Goal: Check status: Check status

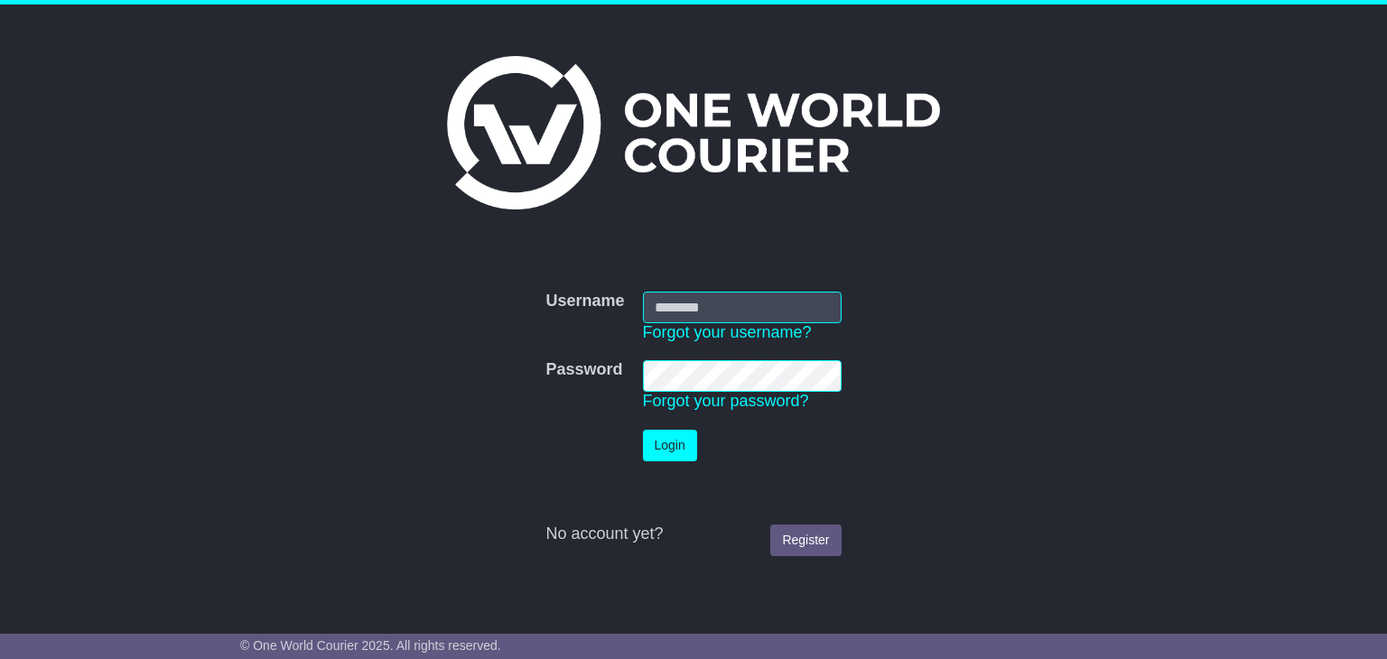
type input "**********"
click at [645, 454] on button "Login" at bounding box center [670, 446] width 54 height 32
click at [645, 454] on div "**********" at bounding box center [693, 411] width 925 height 310
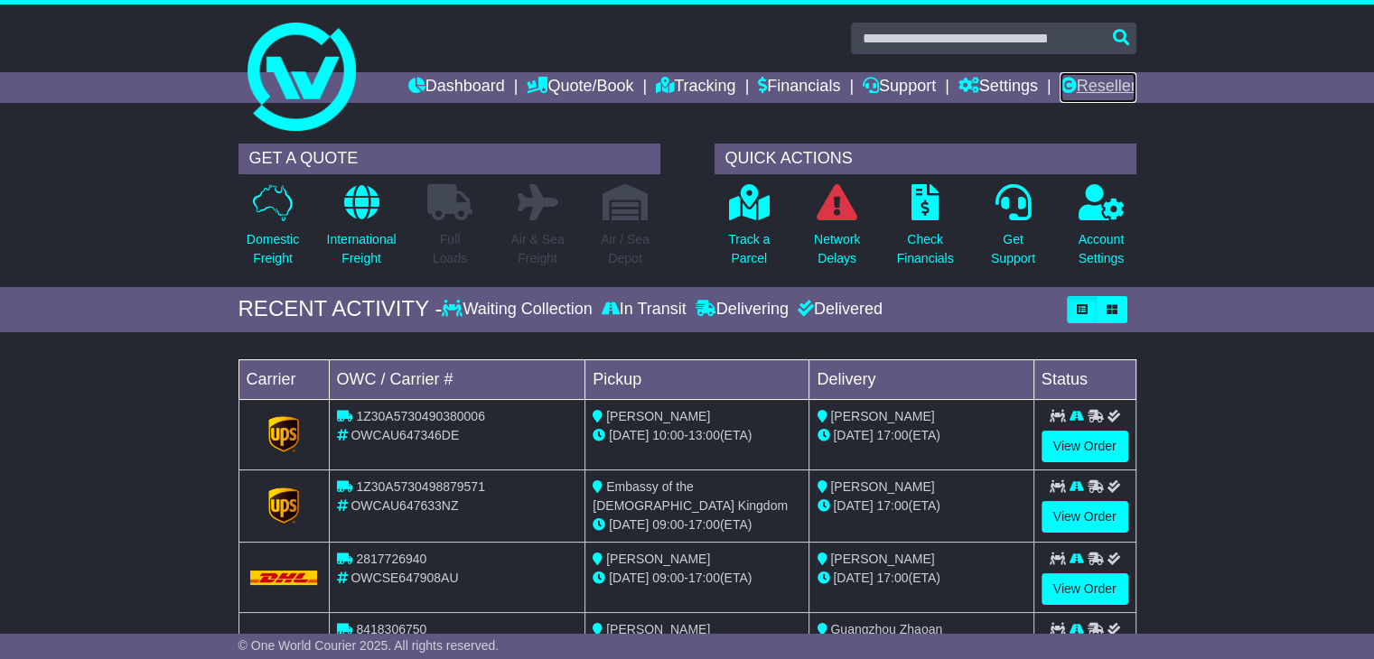
click at [1102, 80] on link "Reseller" at bounding box center [1097, 87] width 76 height 31
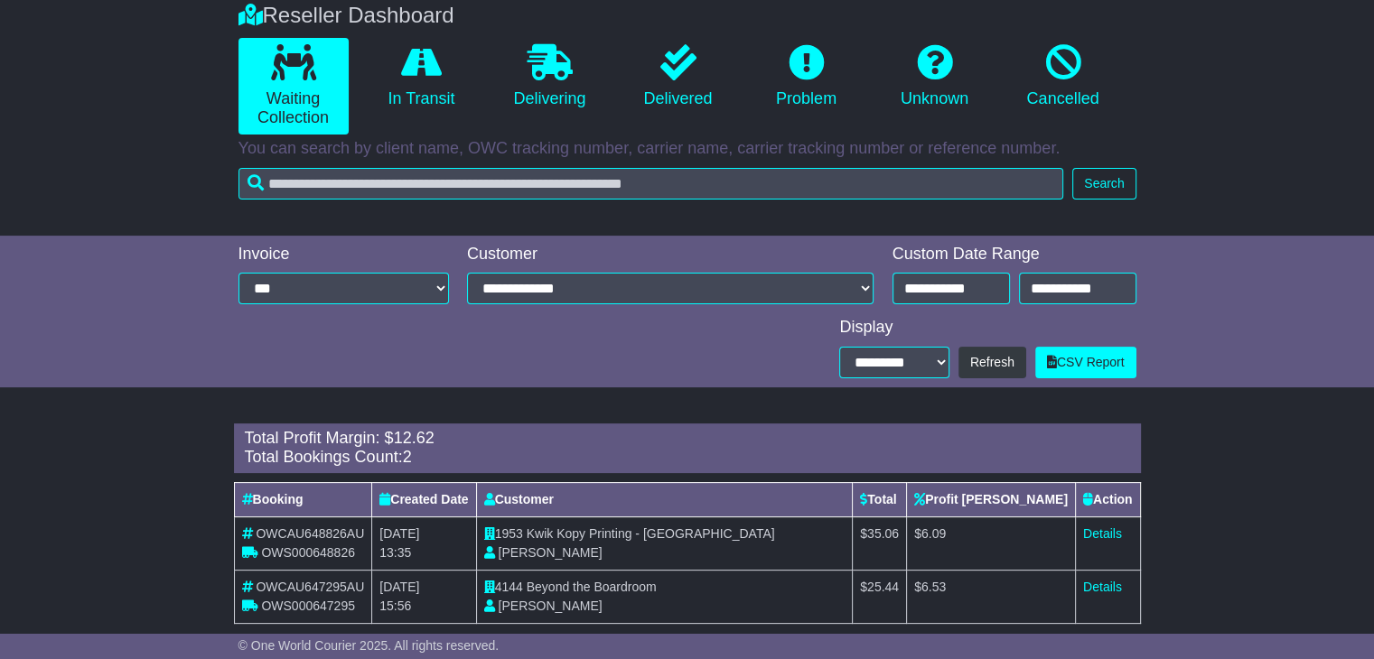
scroll to position [359, 0]
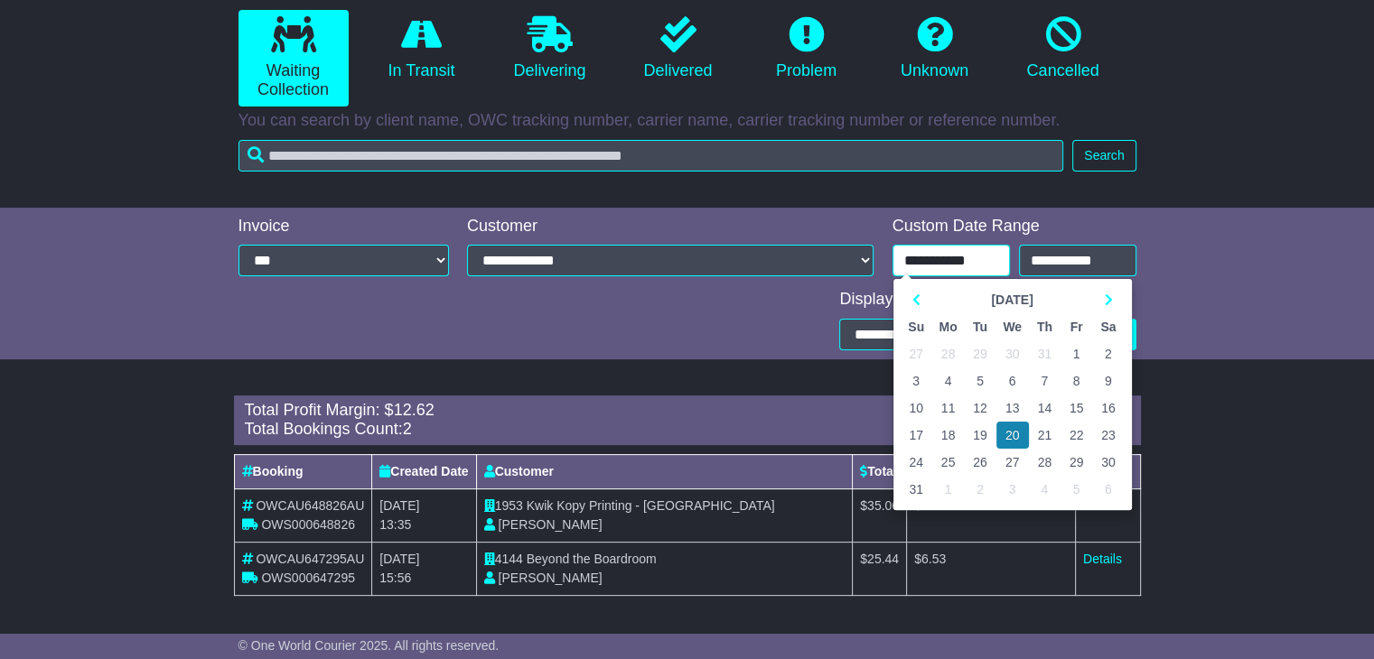
click at [984, 268] on input "**********" at bounding box center [950, 261] width 117 height 32
click at [1105, 297] on icon at bounding box center [1108, 300] width 8 height 13
click at [1045, 410] on td "18" at bounding box center [1045, 408] width 32 height 27
type input "**********"
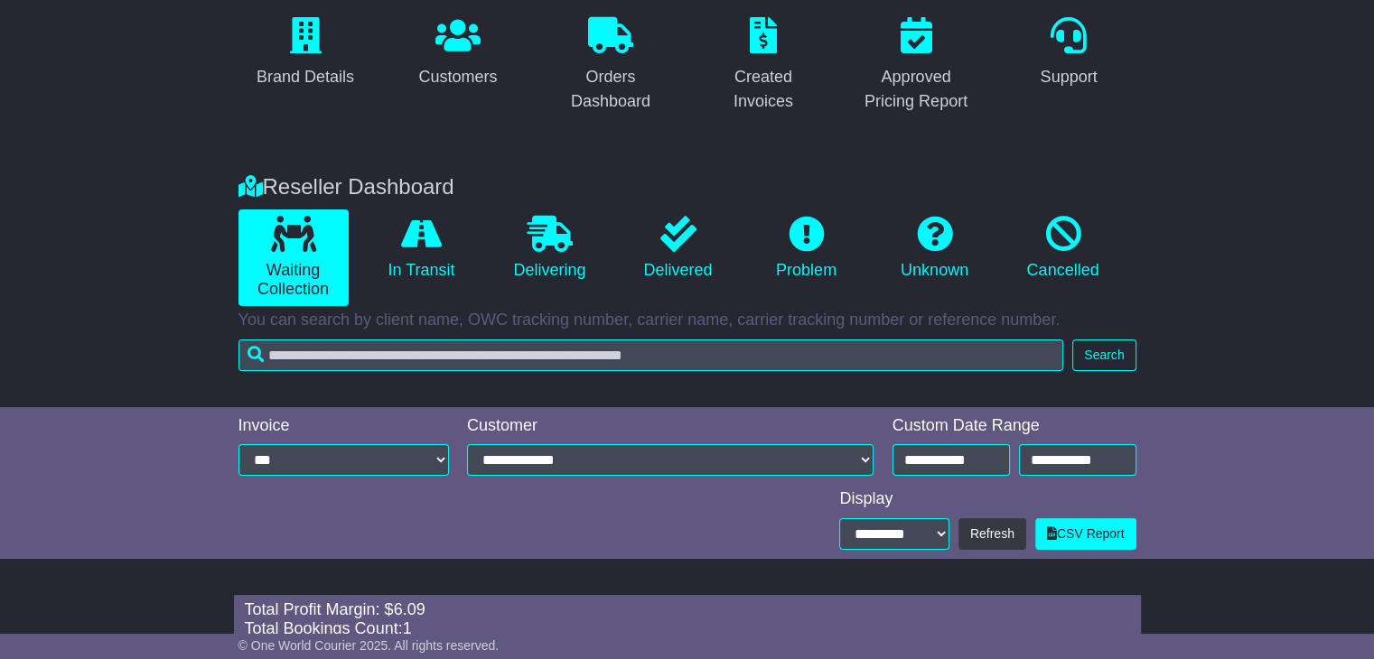
scroll to position [306, 0]
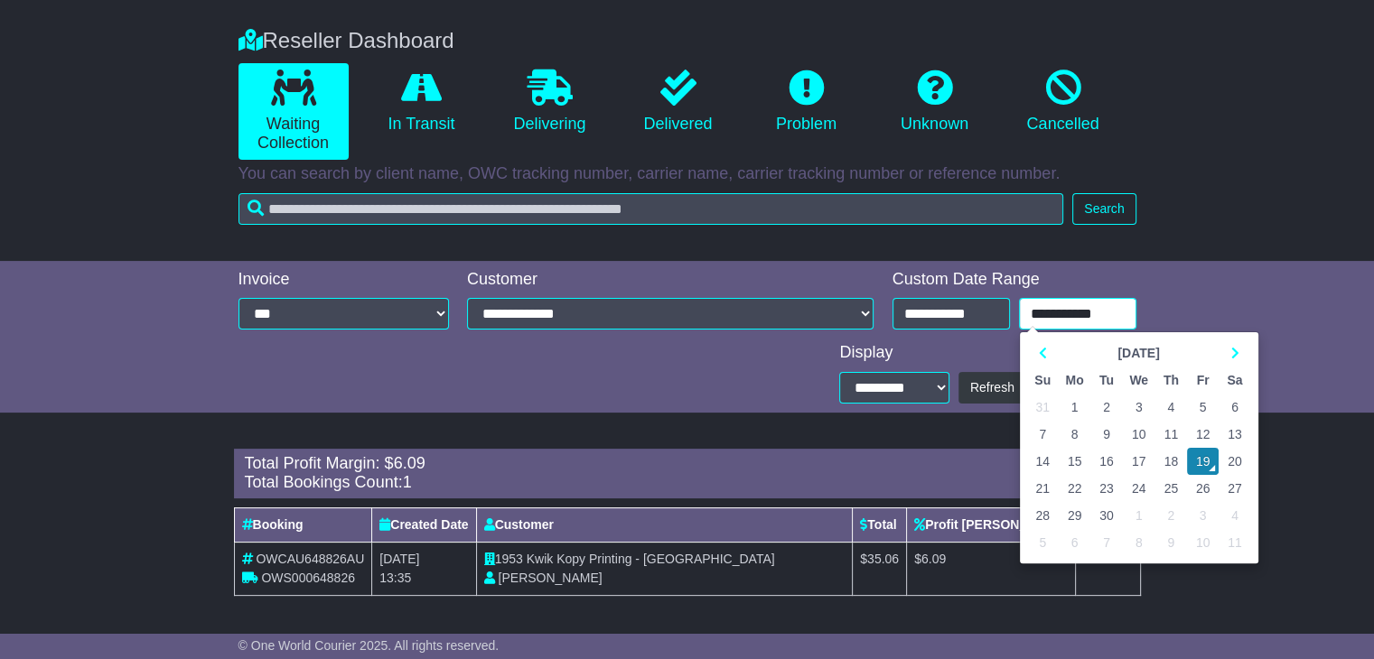
click at [1084, 303] on input "**********" at bounding box center [1077, 314] width 117 height 32
click at [1169, 454] on td "18" at bounding box center [1171, 461] width 32 height 27
type input "**********"
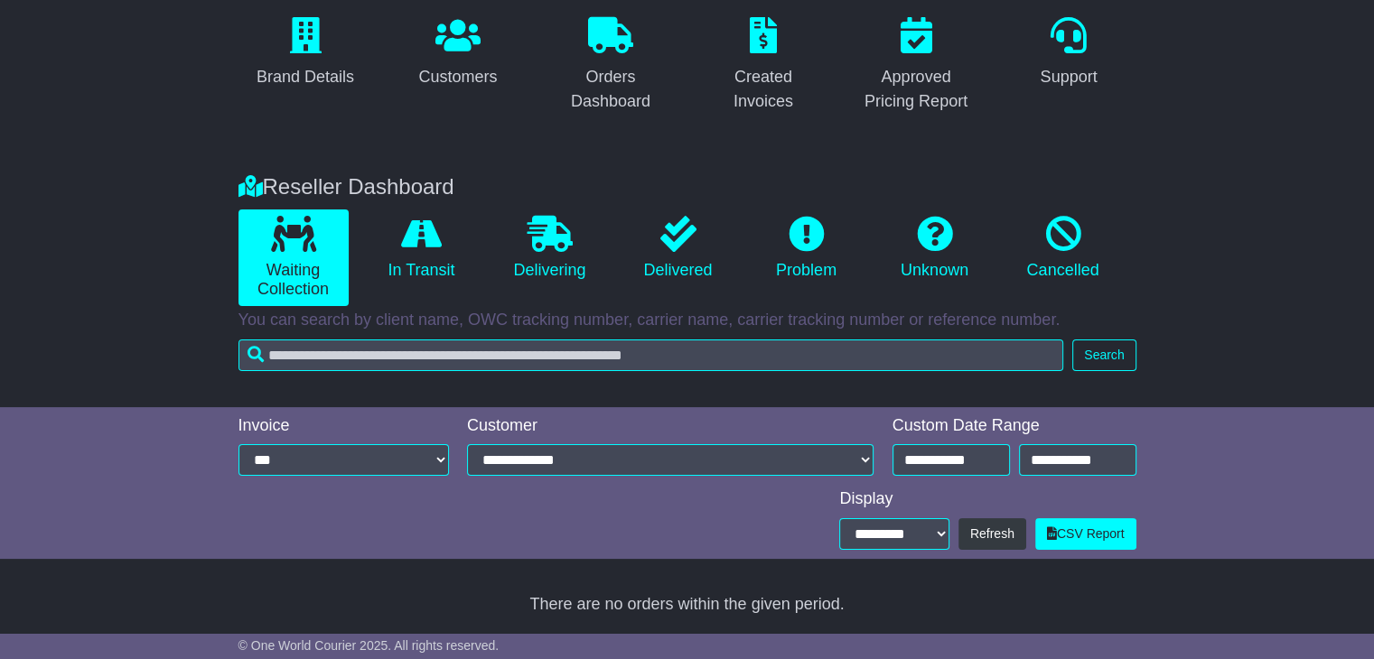
scroll to position [160, 0]
click at [424, 235] on icon at bounding box center [421, 234] width 41 height 36
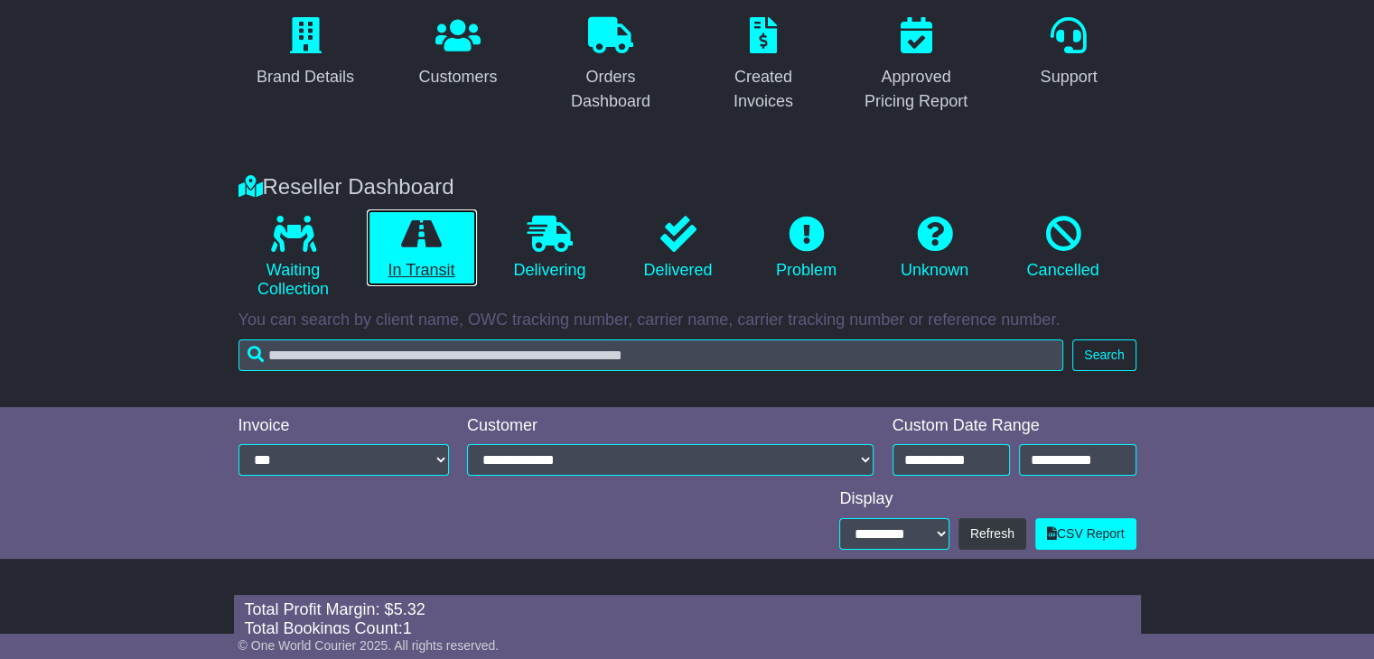
scroll to position [306, 0]
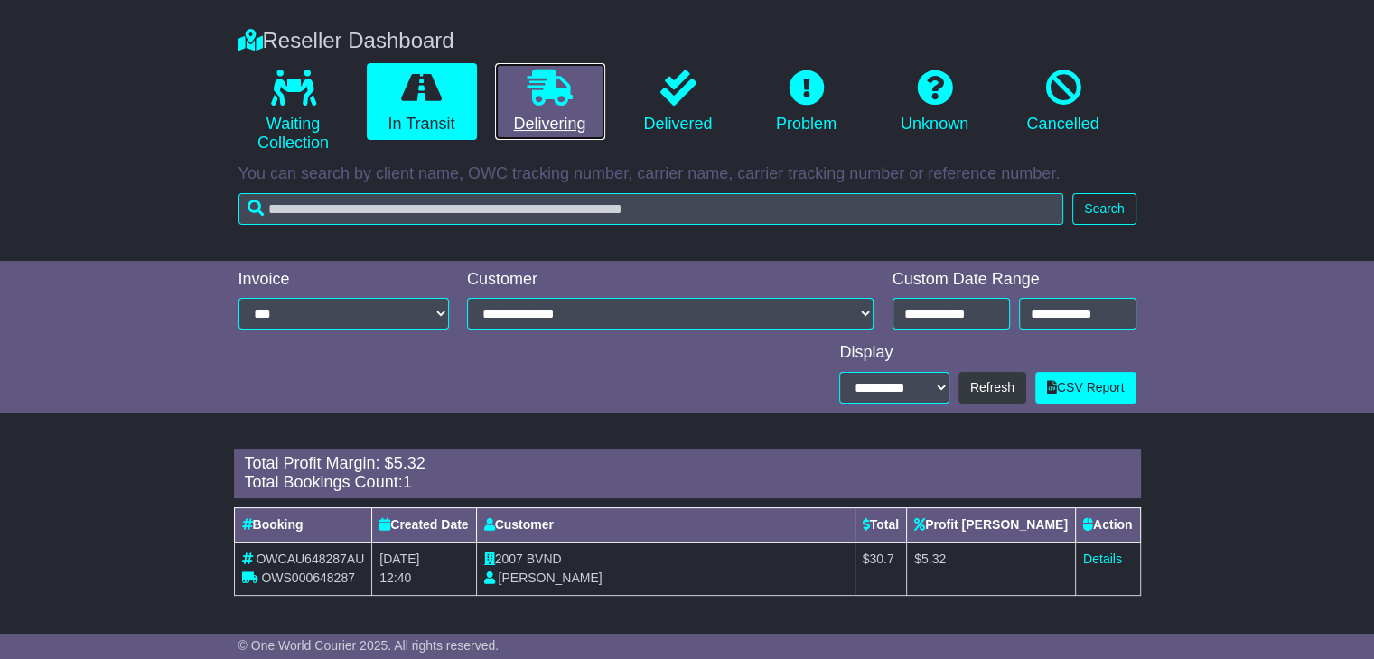
click at [578, 120] on link "Delivering" at bounding box center [550, 102] width 110 height 78
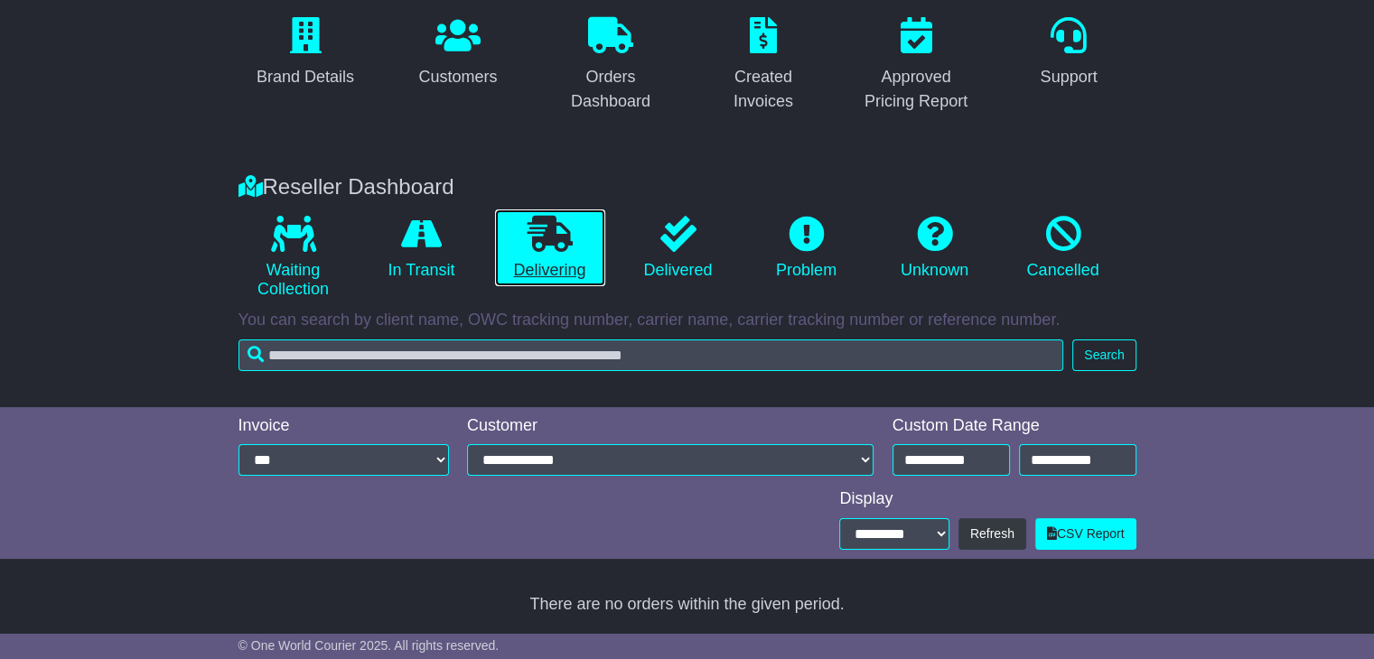
scroll to position [160, 0]
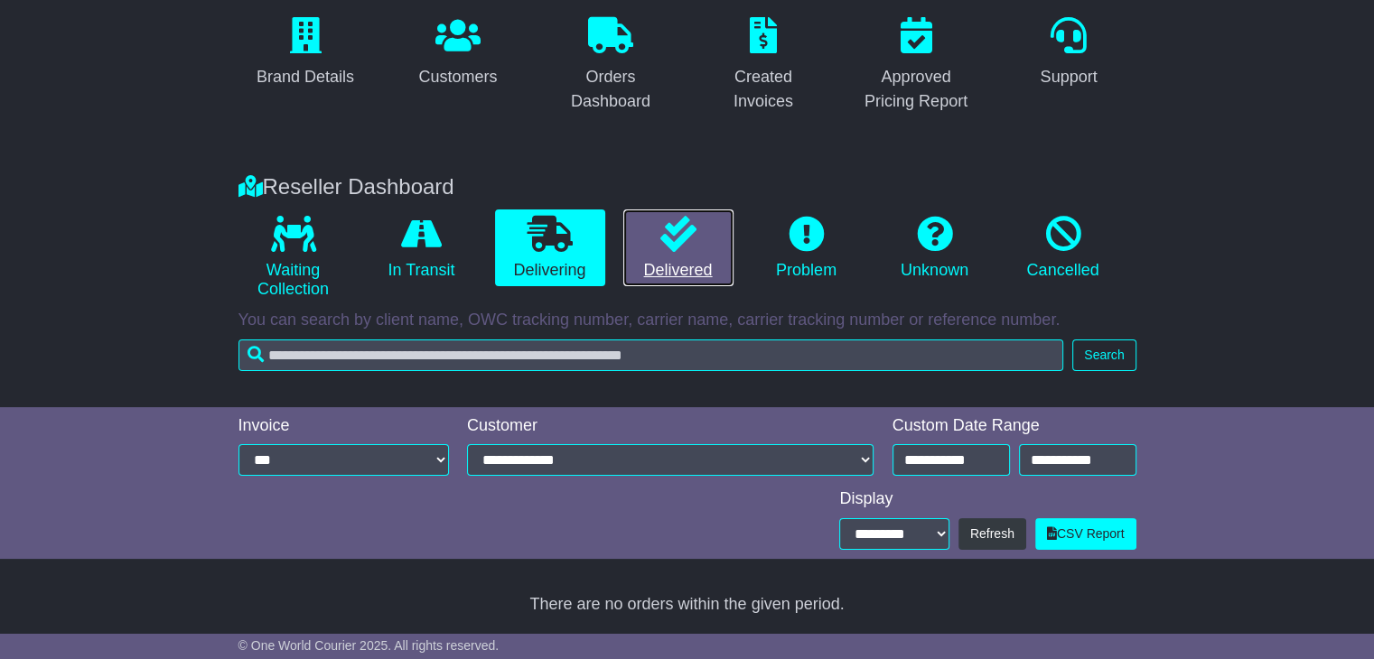
click at [655, 235] on link "Delivered" at bounding box center [678, 249] width 110 height 78
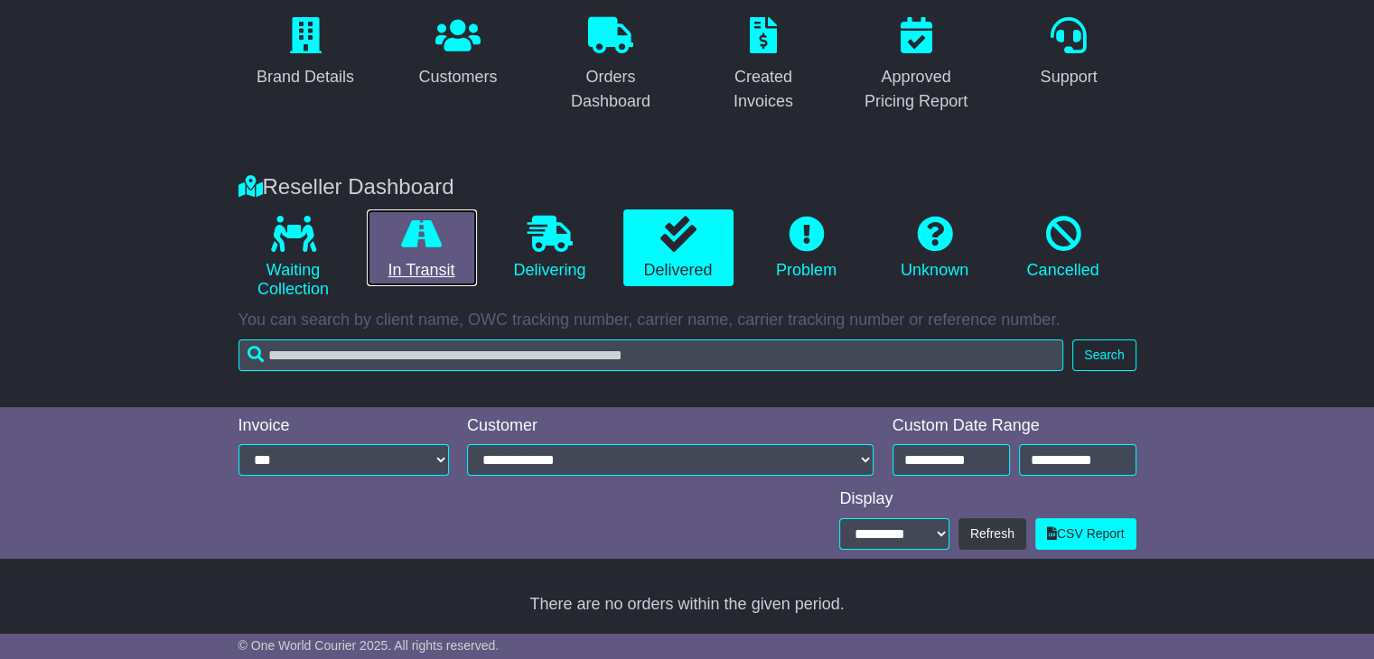
click at [401, 216] on icon at bounding box center [421, 234] width 41 height 36
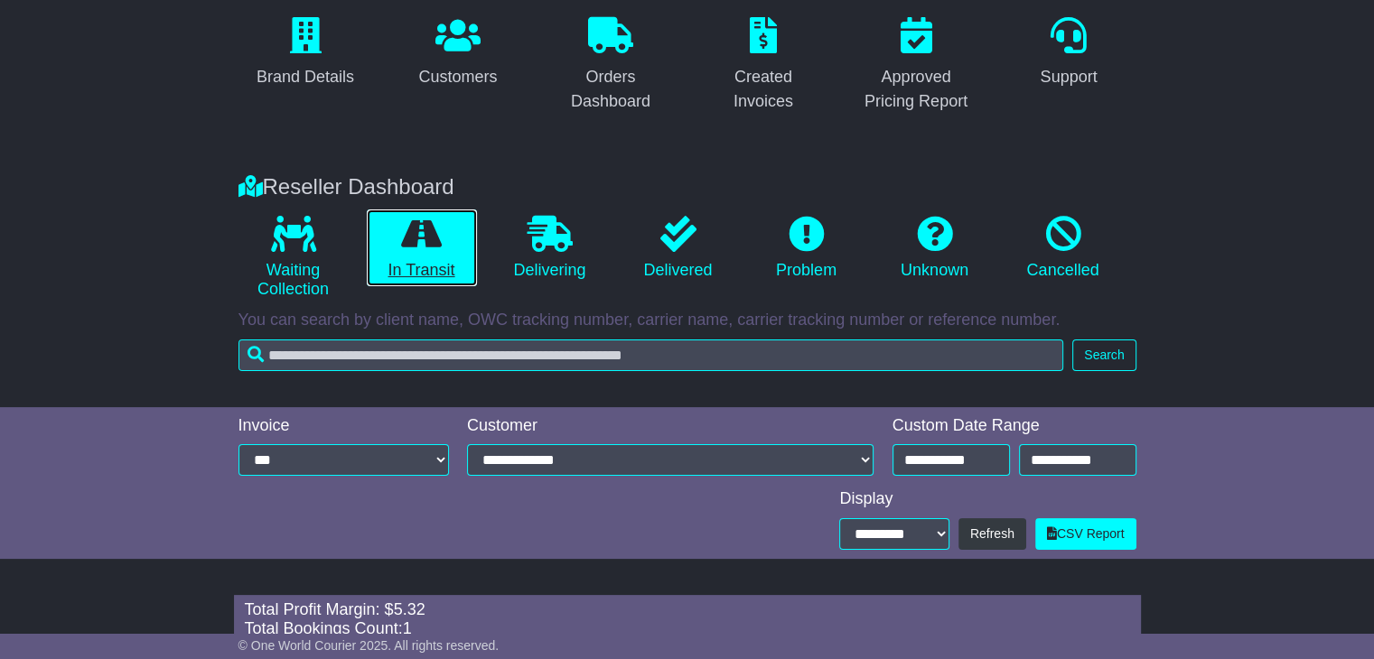
scroll to position [306, 0]
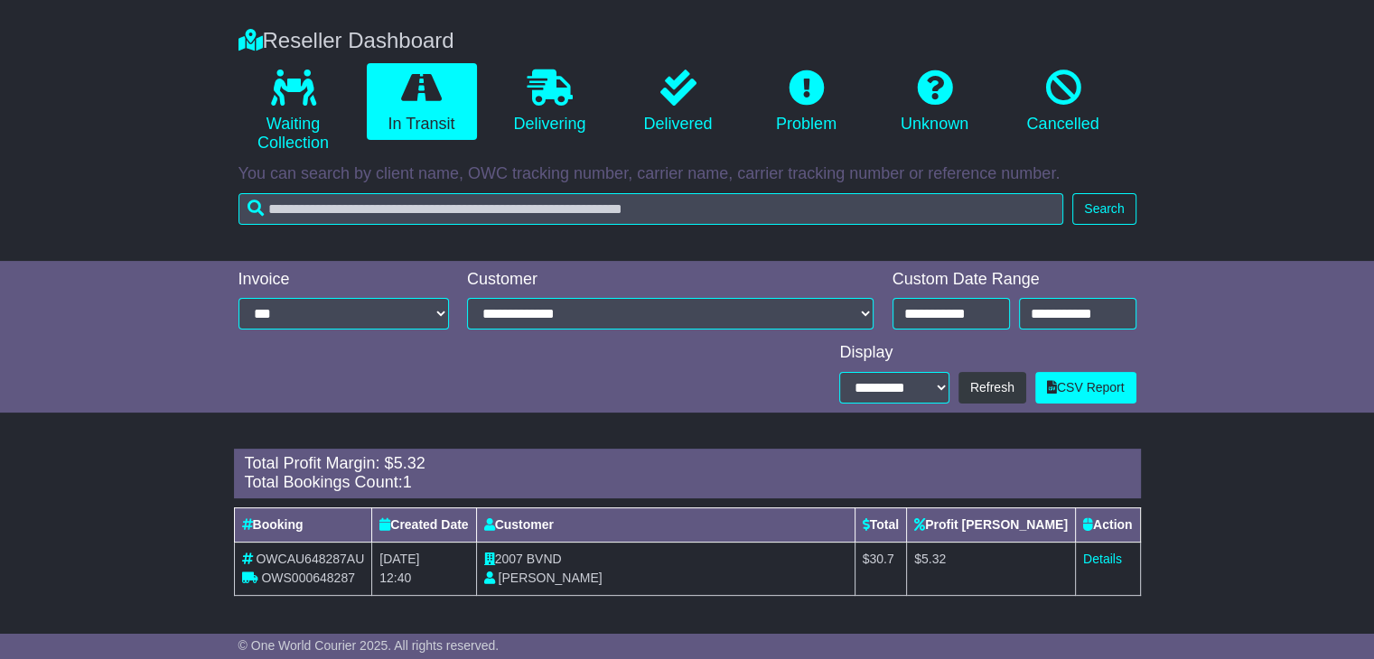
click at [562, 554] on span "BVND" at bounding box center [544, 559] width 35 height 14
copy span "BVND"
click at [1113, 557] on link "Details" at bounding box center [1102, 559] width 39 height 14
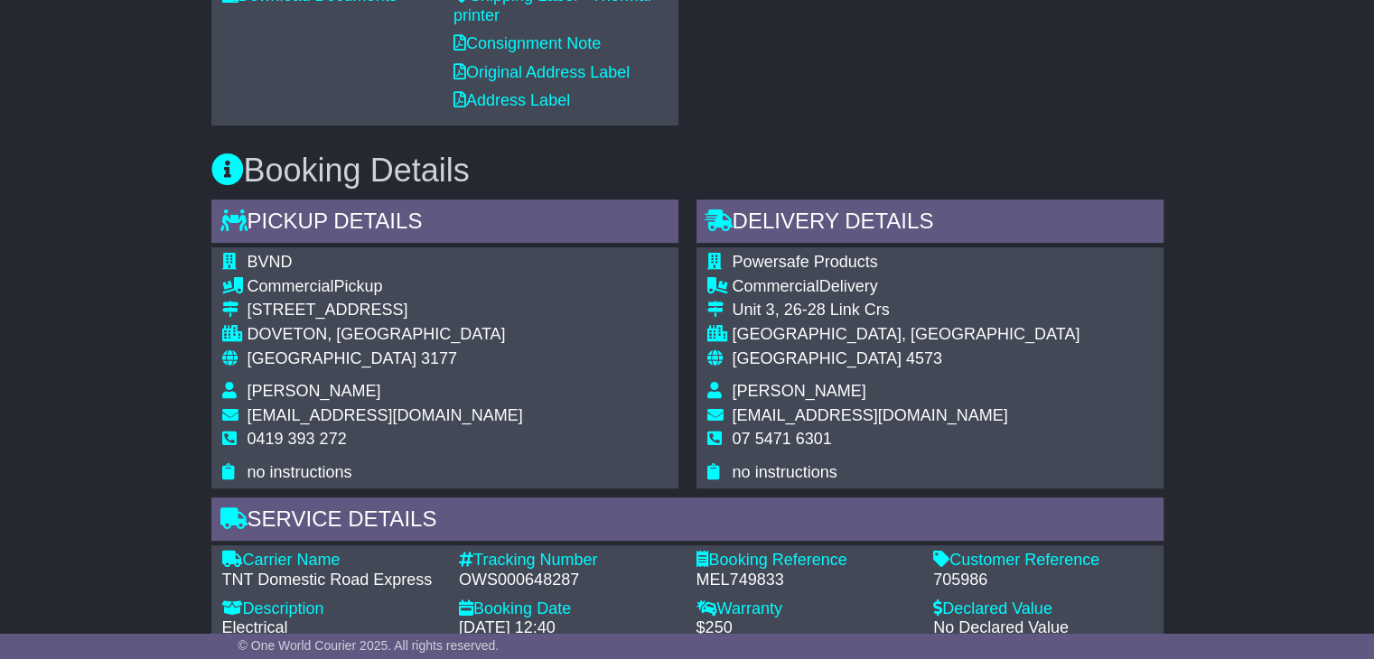
scroll to position [903, 0]
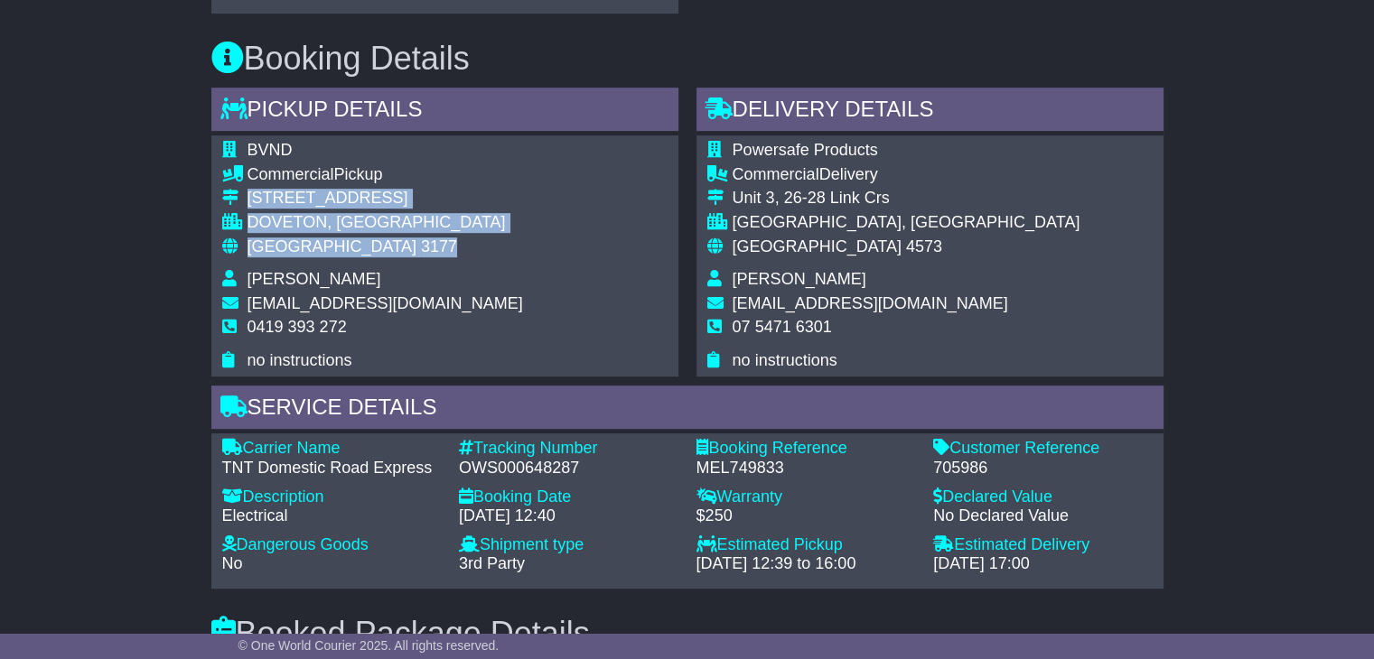
drag, startPoint x: 358, startPoint y: 241, endPoint x: 241, endPoint y: 181, distance: 131.3
click at [241, 181] on tbody "BVND Commercial Pickup 4/38 Green Street DOVETON, VIC Australia 3177 Nathan Bey…" at bounding box center [372, 255] width 301 height 229
copy tbody "4/38 Green Street DOVETON, VIC Australia 3177"
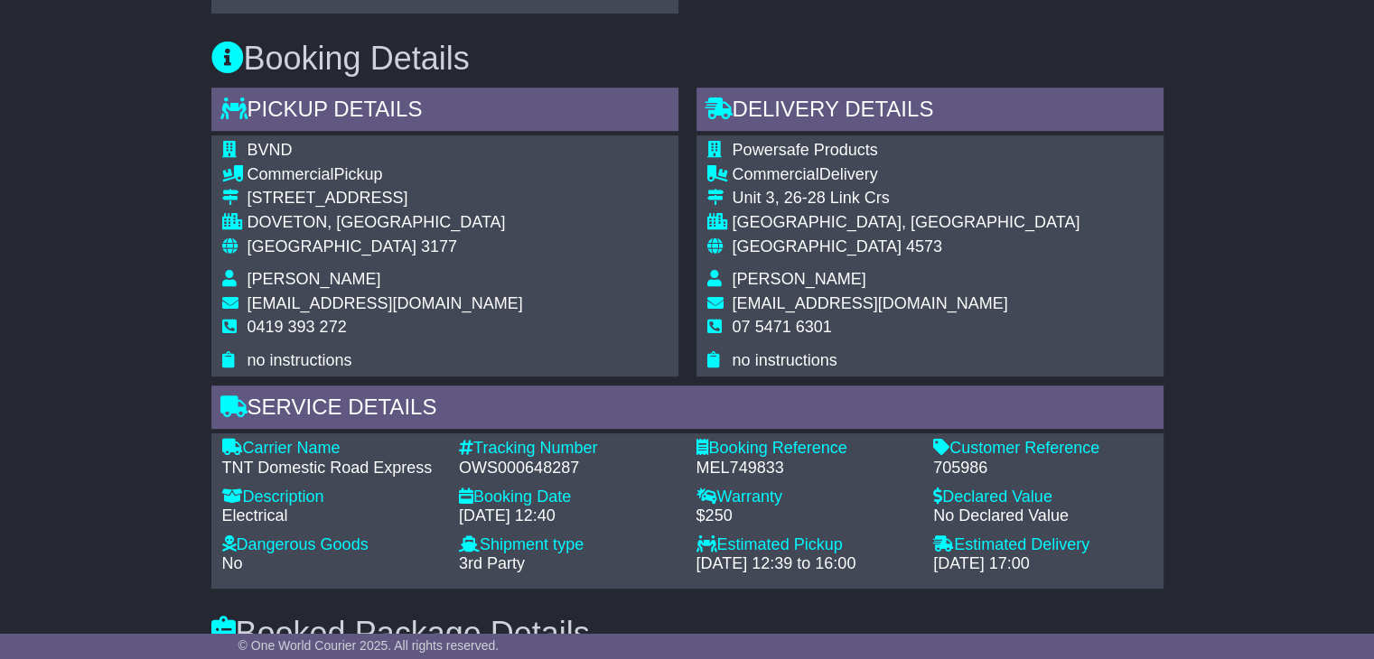
click at [297, 318] on span "0419 393 272" at bounding box center [296, 327] width 99 height 18
copy tbody "0419 393 272"
click at [509, 459] on div "OWS000648287" at bounding box center [568, 469] width 219 height 20
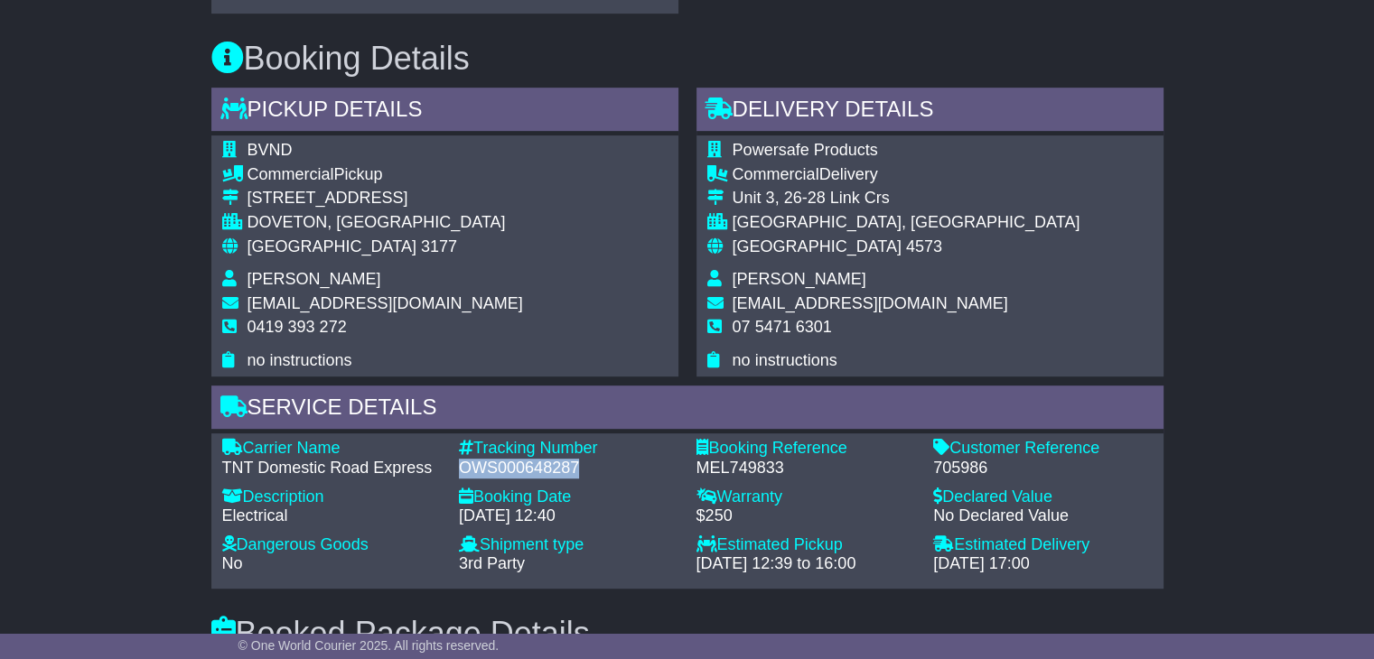
click at [509, 459] on div "OWS000648287" at bounding box center [568, 469] width 219 height 20
copy div "OWS000648287"
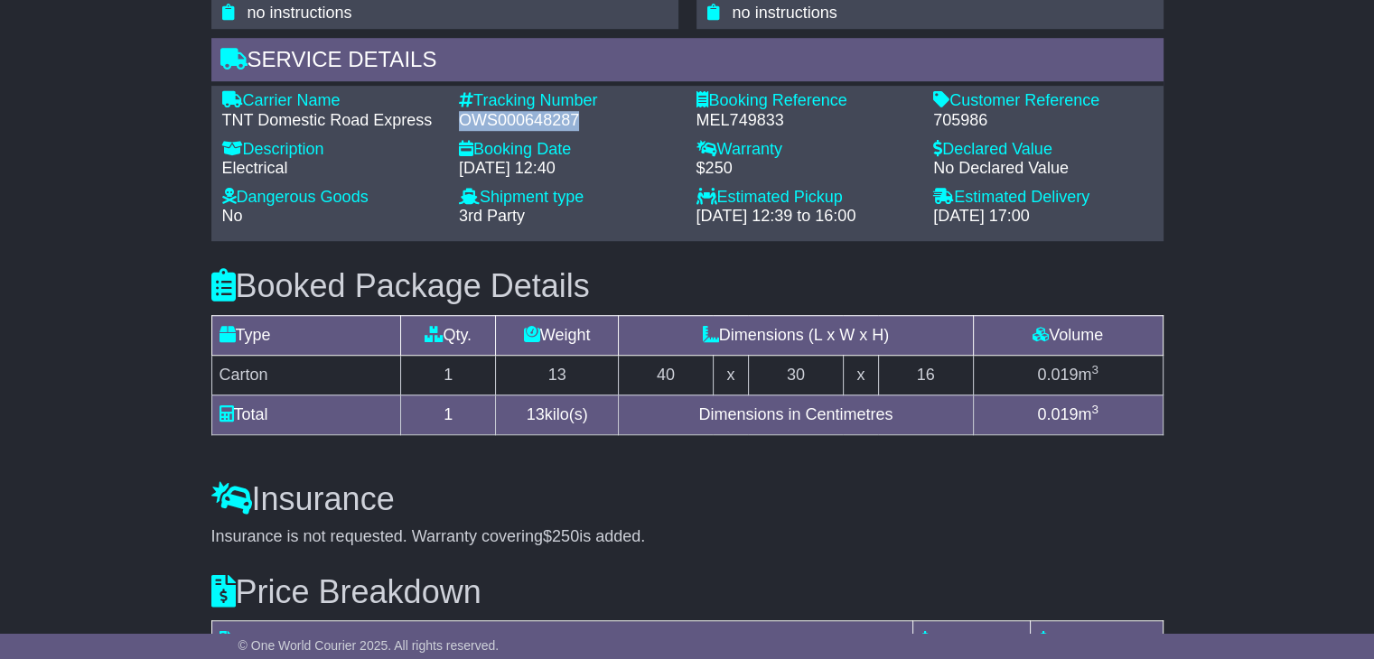
scroll to position [1264, 0]
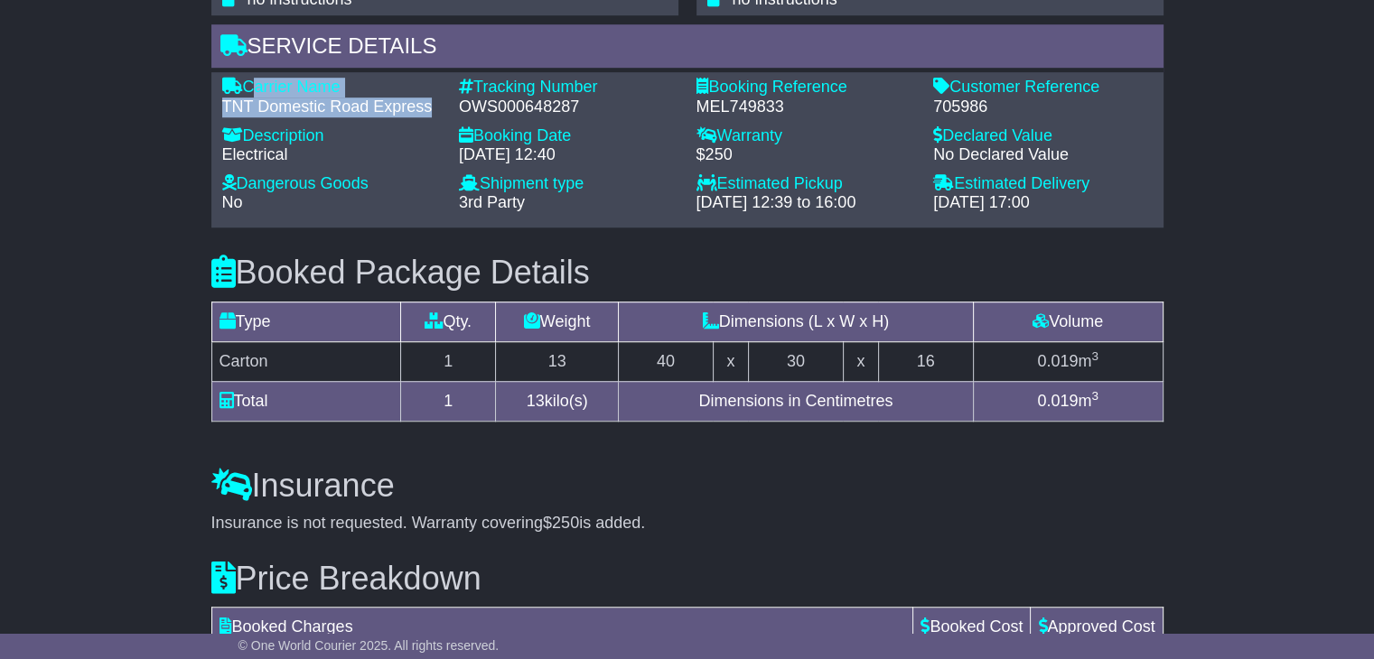
drag, startPoint x: 431, startPoint y: 92, endPoint x: 249, endPoint y: 65, distance: 183.6
click at [249, 78] on div "Carrier Name - TNT Domestic Road Express" at bounding box center [332, 97] width 238 height 39
copy div "Carrier Name - TNT Domestic Road Express"
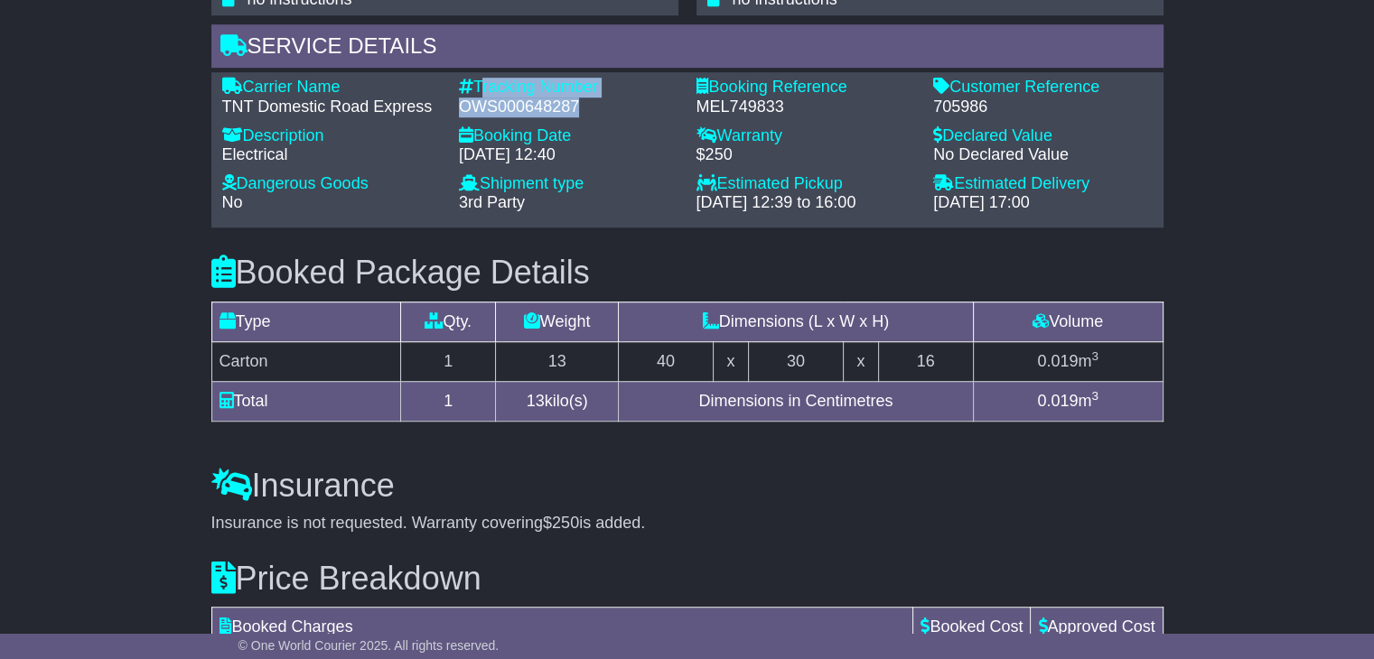
drag, startPoint x: 576, startPoint y: 88, endPoint x: 480, endPoint y: 59, distance: 100.9
click at [480, 72] on div "Carrier Name - TNT Domestic Road Express Description - Electrical Tracking Numb…" at bounding box center [687, 149] width 952 height 155
copy div "Tracking Number - OWS000648287"
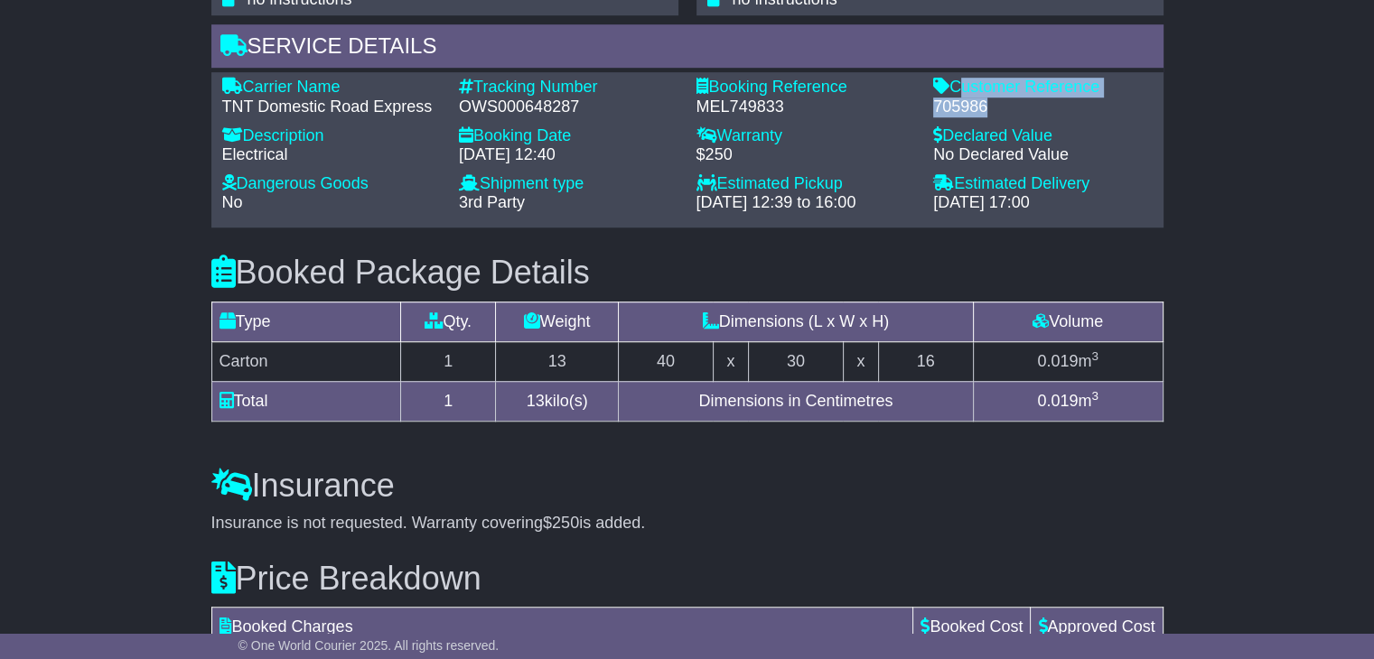
drag, startPoint x: 993, startPoint y: 87, endPoint x: 956, endPoint y: 65, distance: 42.1
click at [956, 78] on div "Customer Reference - 705986" at bounding box center [1043, 97] width 238 height 39
copy div "Customer Reference - 705986"
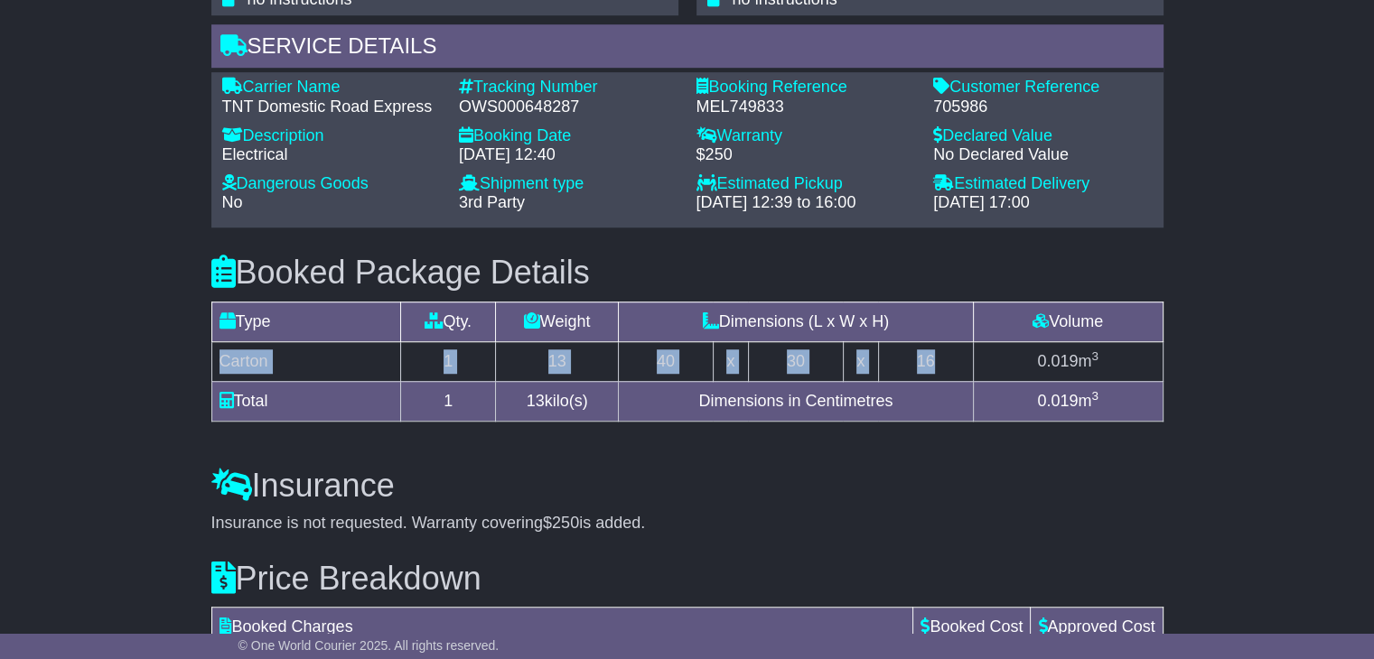
drag, startPoint x: 950, startPoint y: 337, endPoint x: 217, endPoint y: 360, distance: 733.8
click at [217, 360] on tr "Carton 1 13 40 x 30 x 16 0.019 m 3" at bounding box center [686, 361] width 951 height 40
copy tr "Carton 1 13 40 x 30 x 16"
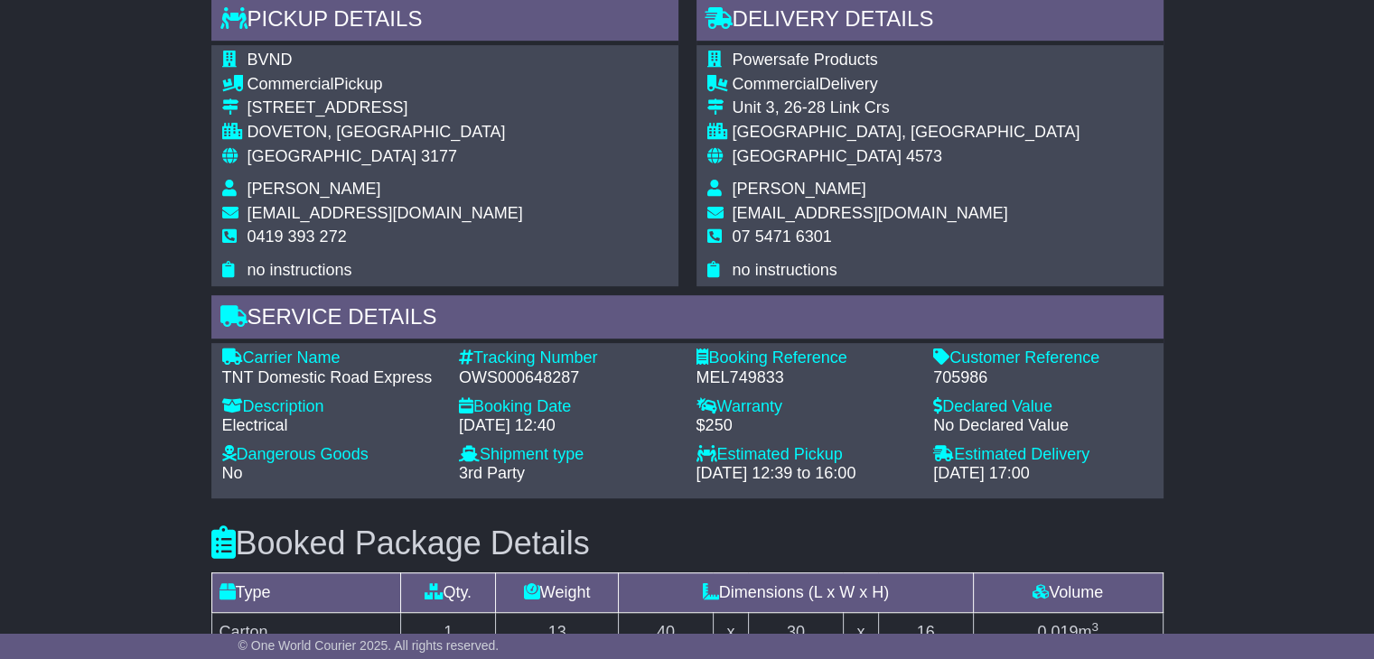
click at [773, 180] on span "Michael McIlrick" at bounding box center [799, 189] width 134 height 18
copy tbody "Michael McIlrick"
click at [770, 228] on span "07 5471 6301" at bounding box center [781, 237] width 99 height 18
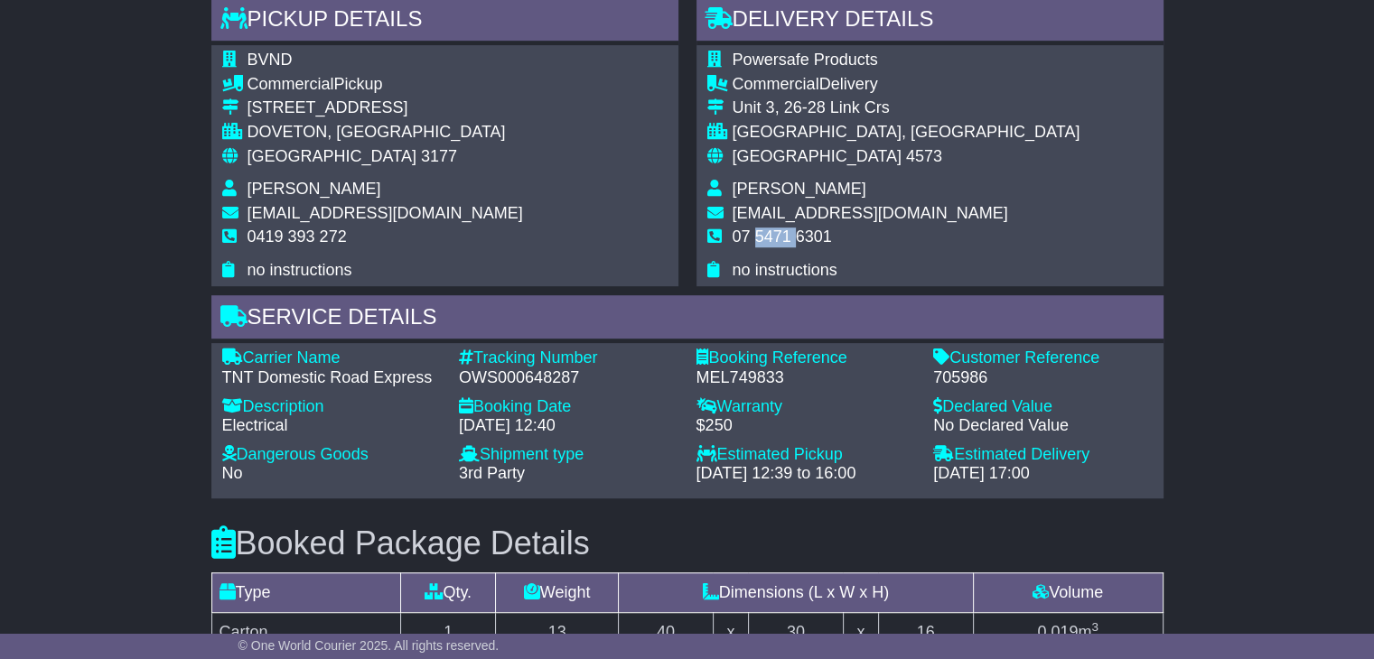
click at [770, 228] on span "07 5471 6301" at bounding box center [781, 237] width 99 height 18
copy tbody "07 5471 6301"
click at [300, 147] on span "Australia" at bounding box center [331, 156] width 169 height 18
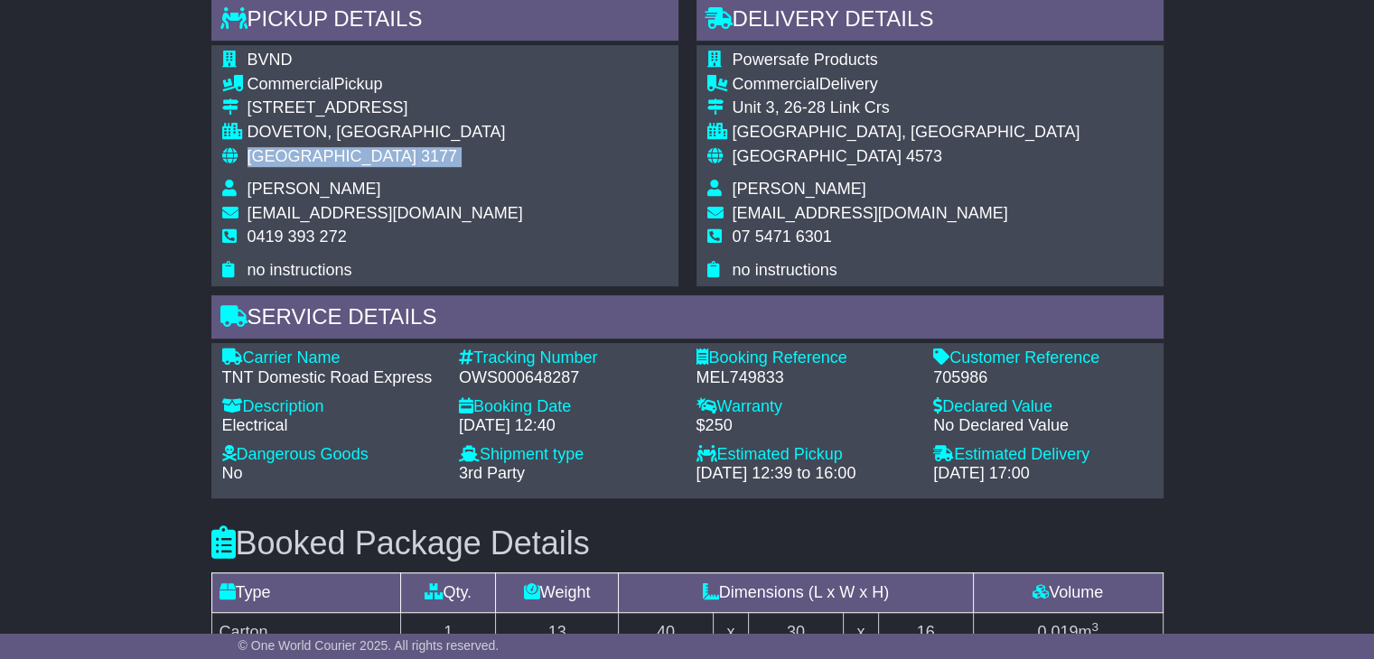
click at [300, 147] on span "Australia" at bounding box center [331, 156] width 169 height 18
copy tbody "Australia 3177"
click at [777, 147] on span "Australia" at bounding box center [816, 156] width 169 height 18
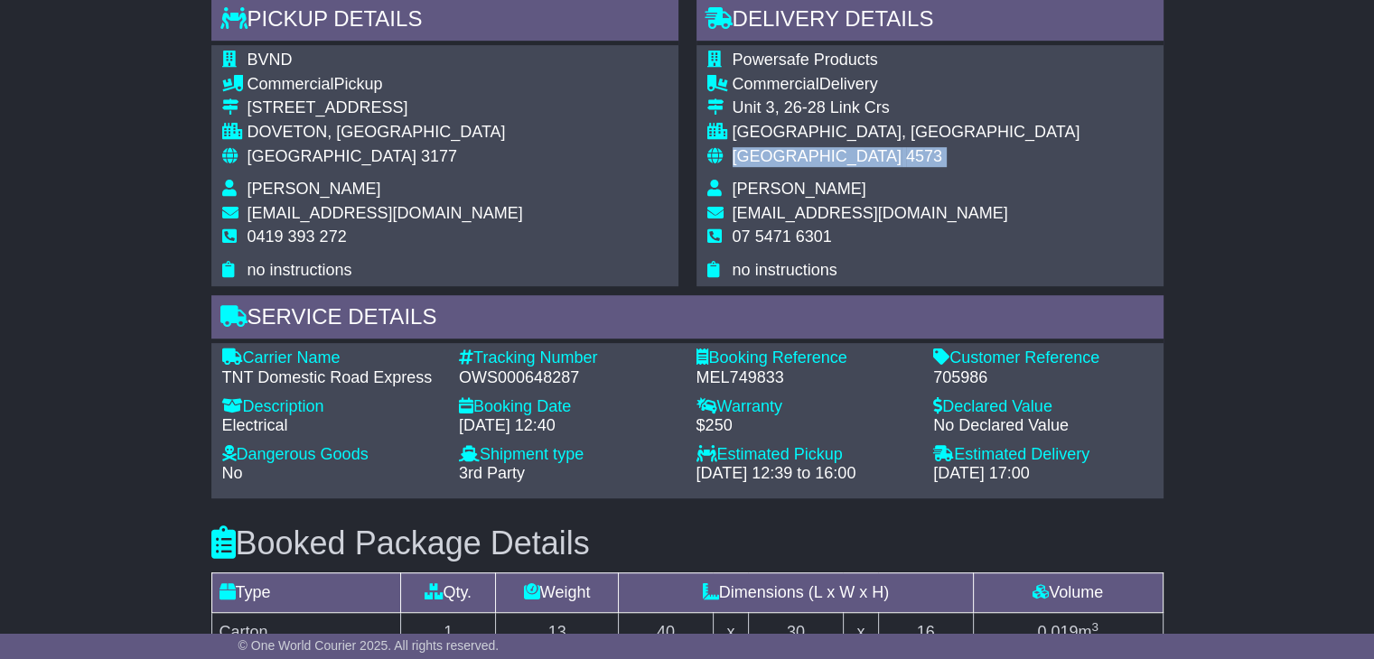
scroll to position [1499, 0]
